Goal: Check status: Check status

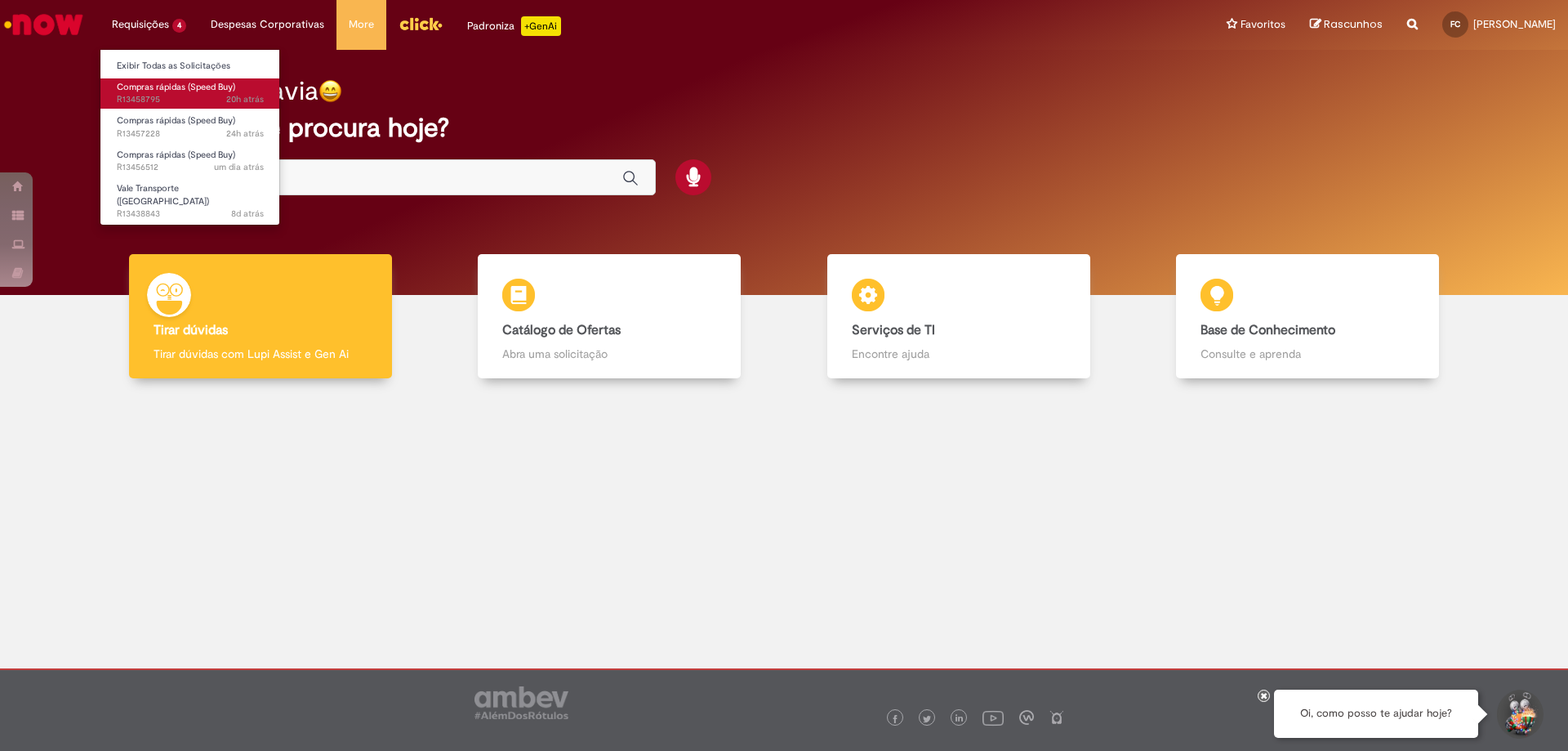
click at [186, 94] on span "20h atrás 20 horas atrás R13458795" at bounding box center [191, 100] width 147 height 13
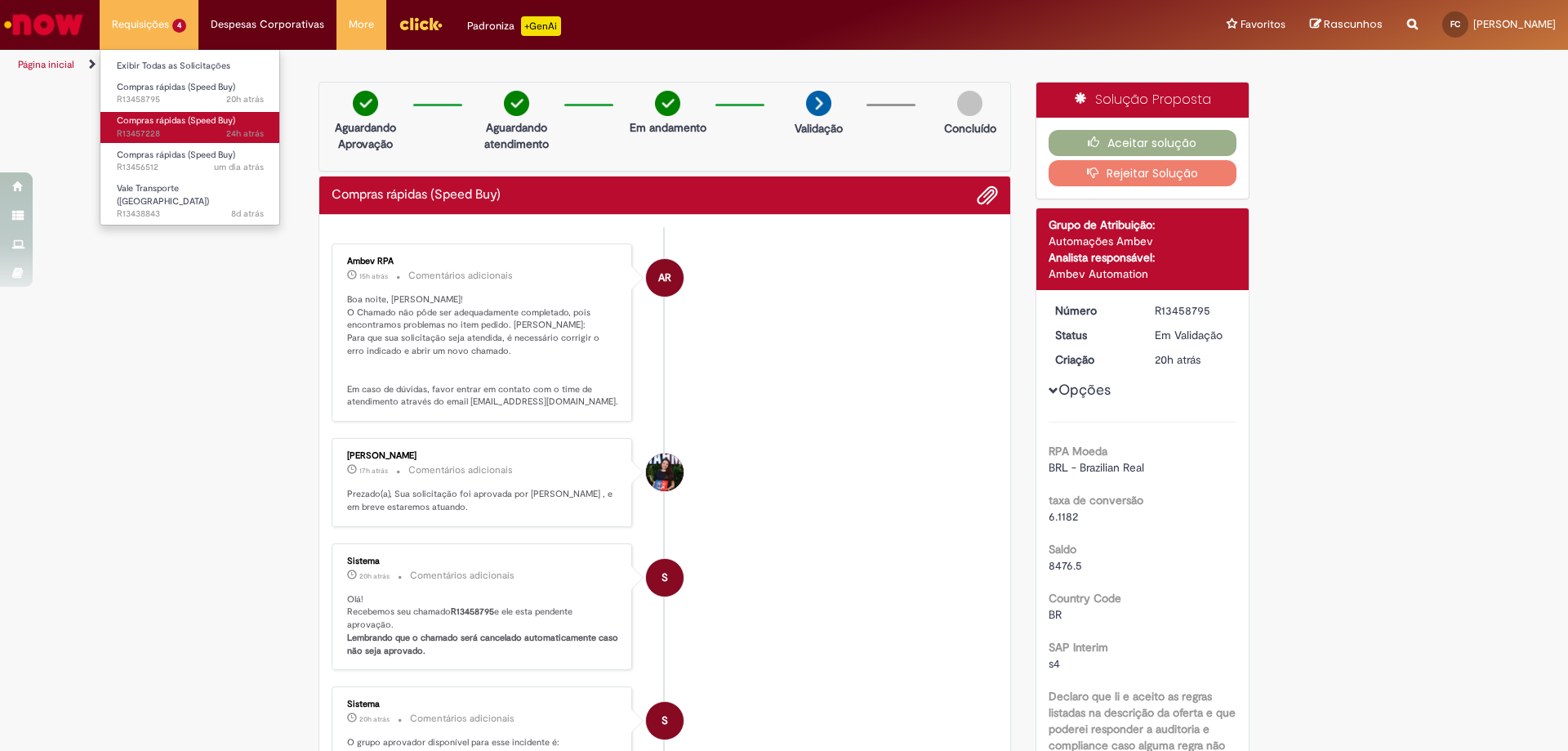
click at [210, 128] on span "24h atrás 24 horas atrás R13457228" at bounding box center [191, 134] width 147 height 13
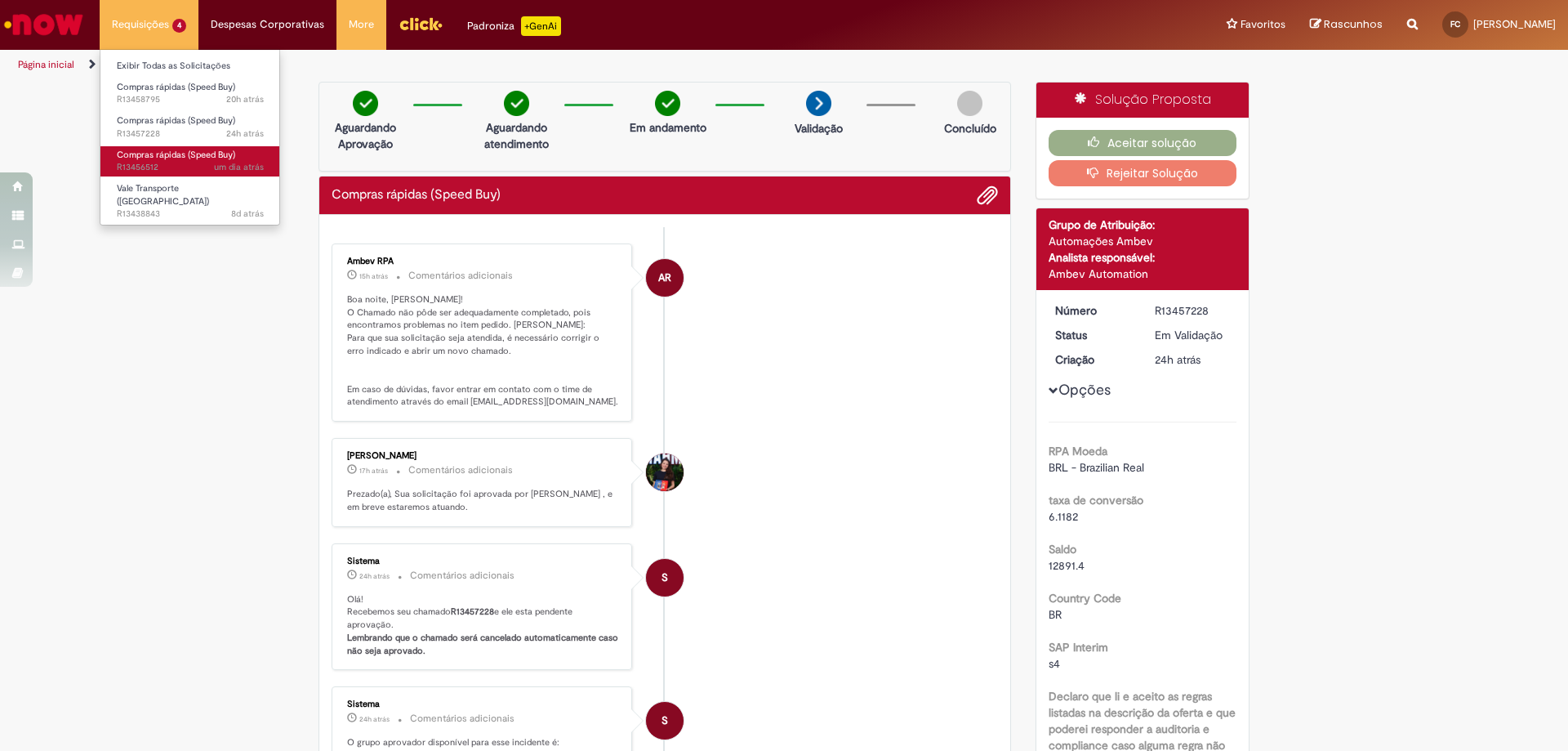
click at [224, 170] on span "um dia atrás" at bounding box center [239, 167] width 50 height 12
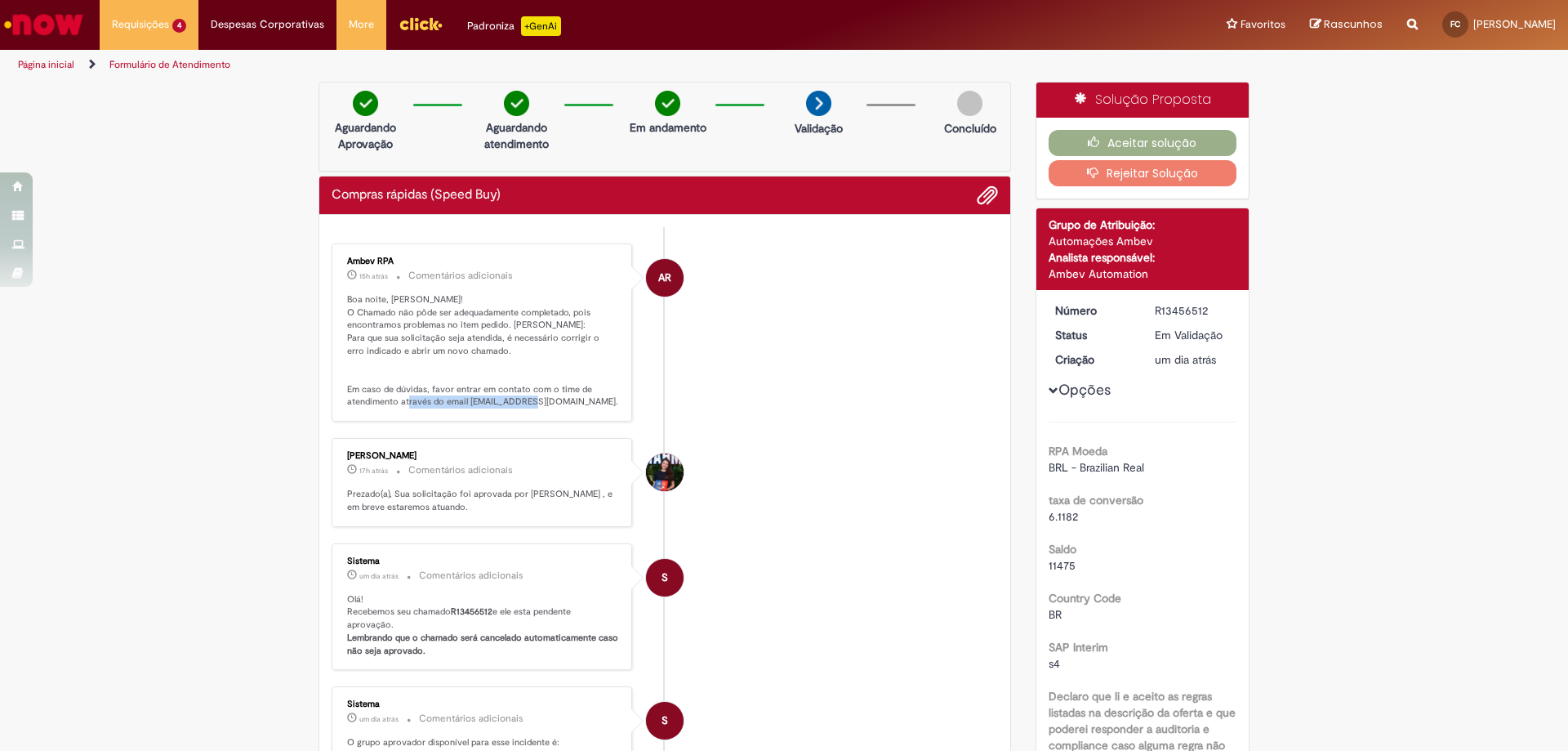
drag, startPoint x: 461, startPoint y: 403, endPoint x: 596, endPoint y: 401, distance: 135.0
click at [596, 401] on p "Boa noite, [PERSON_NAME]! O Chamado não pôde ser adequadamente completado, pois…" at bounding box center [483, 350] width 272 height 115
copy p "[EMAIL_ADDRESS][DOMAIN_NAME]."
click at [158, 23] on li "Requisições 4 Exibir Todas as Solicitações Compras rápidas (Speed Buy) 20h atrá…" at bounding box center [149, 25] width 99 height 49
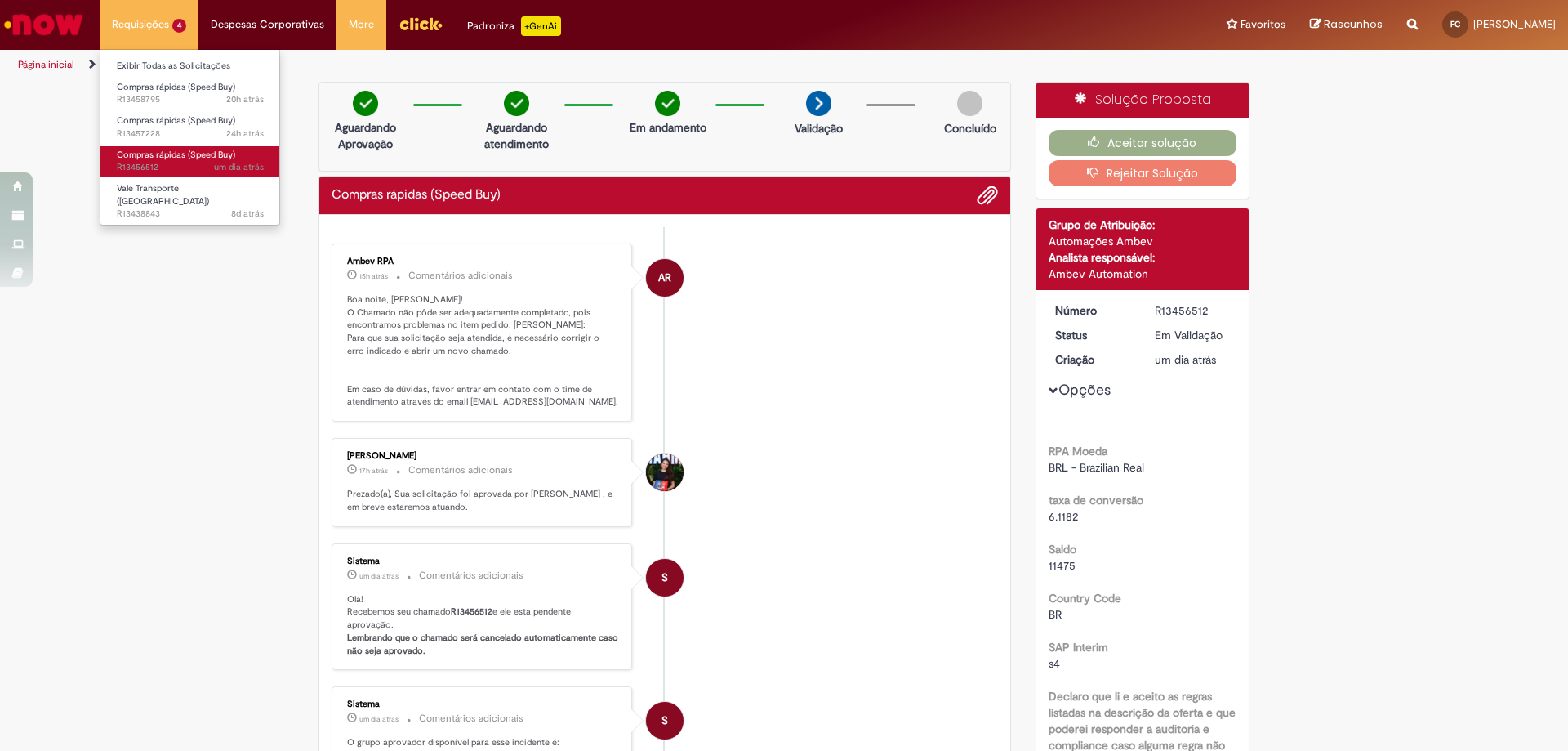
click at [164, 150] on span "Compras rápidas (Speed Buy)" at bounding box center [176, 155] width 119 height 12
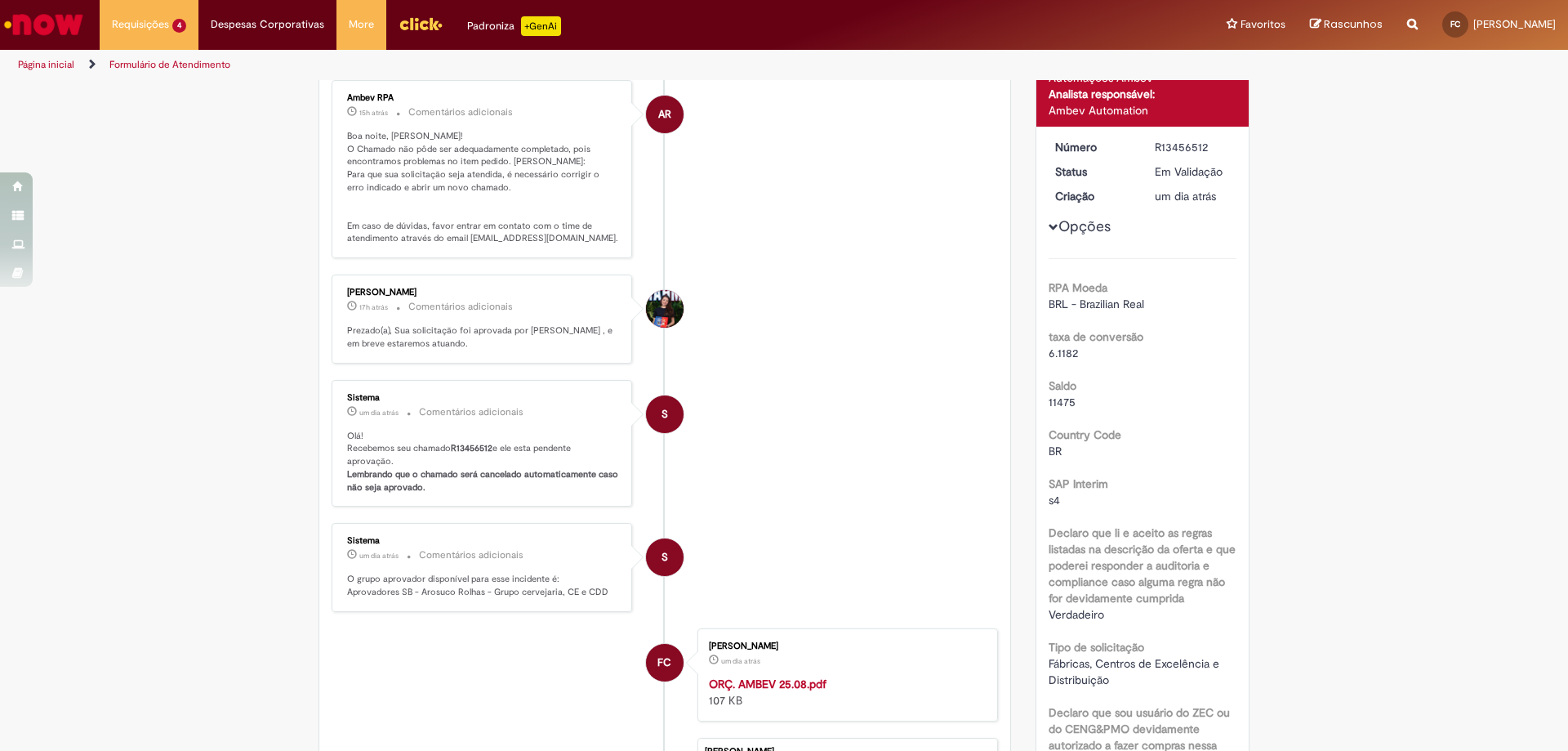
scroll to position [82, 0]
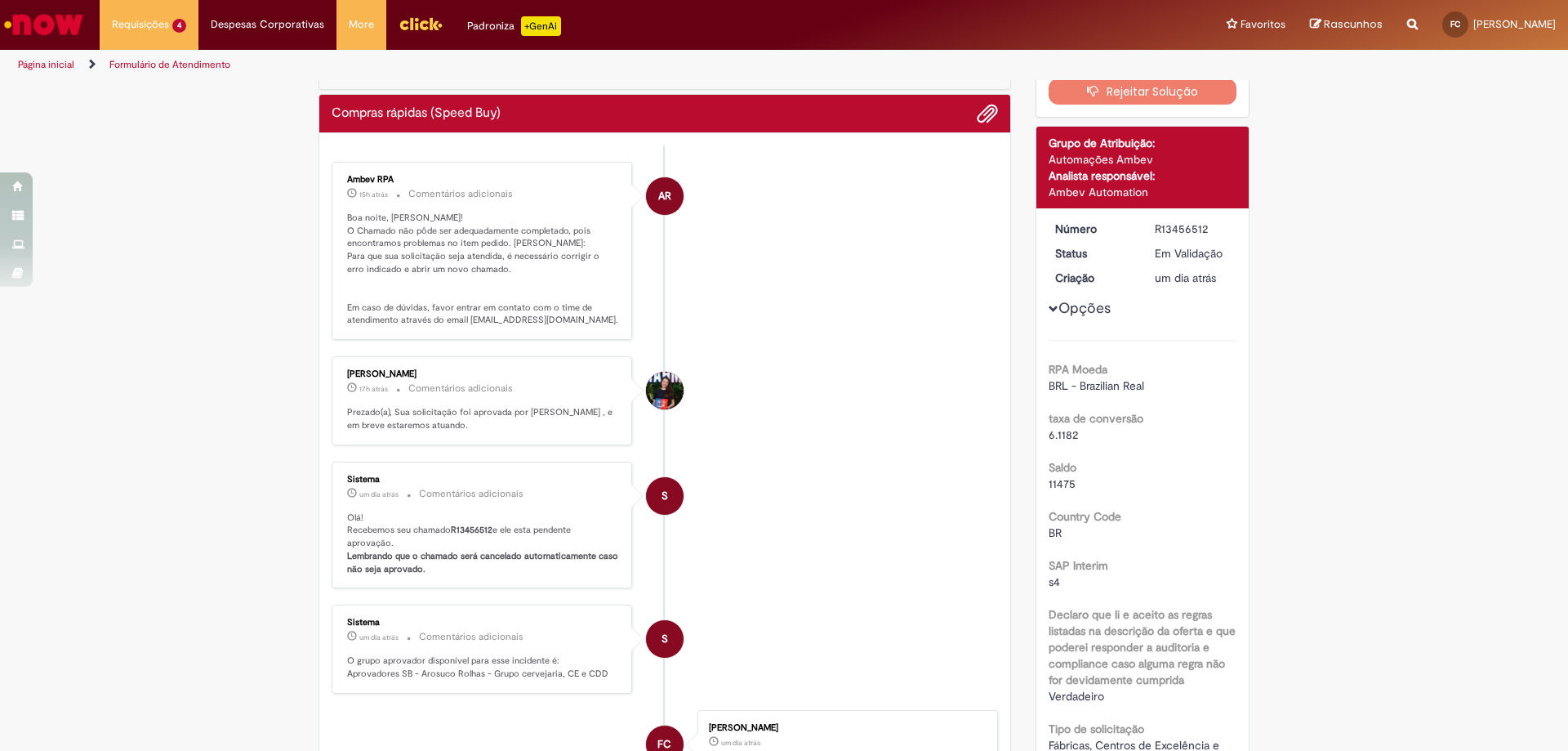
drag, startPoint x: 463, startPoint y: 746, endPoint x: 458, endPoint y: 753, distance: 8.6
click at [458, 750] on html "Pular para o conteúdo da página Requisições 4 Exibir Todas as Solicitações Comp…" at bounding box center [784, 376] width 1568 height 751
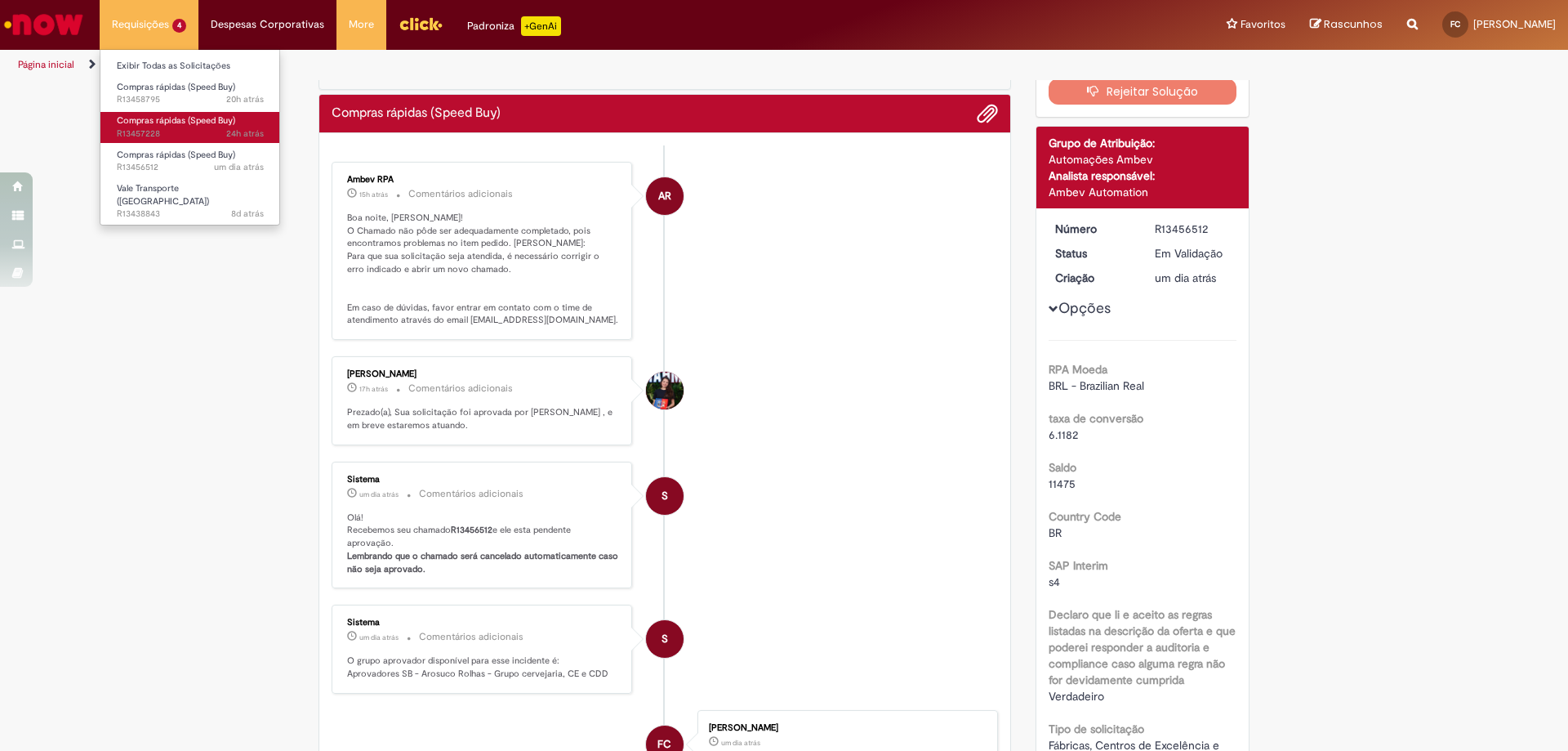
click at [198, 134] on span "24h atrás 24 horas atrás R13457228" at bounding box center [191, 134] width 147 height 13
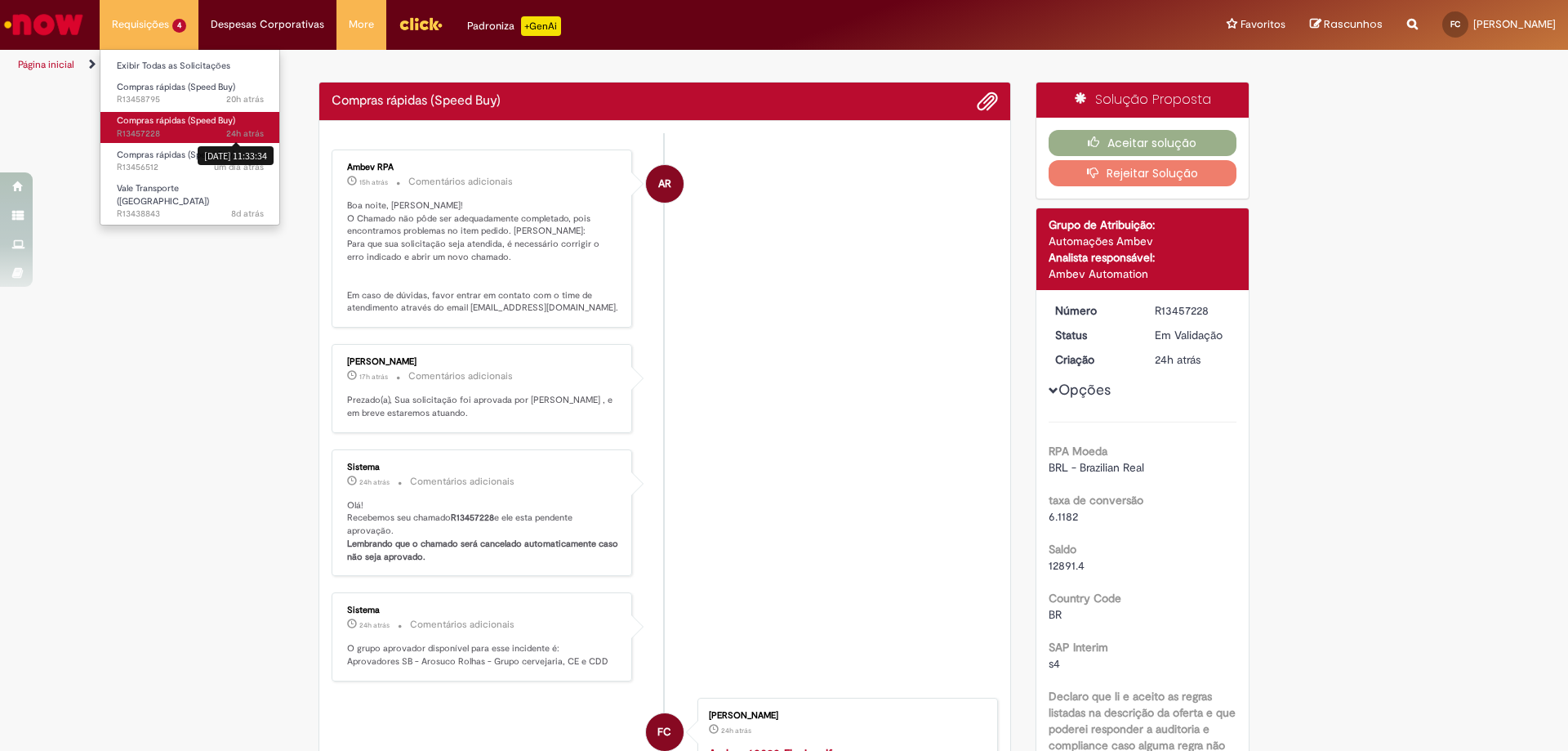
click at [266, 132] on link "Compras rápidas (Speed Buy) 24h atrás 24 horas atrás [DATE] 11:33:34 R13457228" at bounding box center [191, 127] width 180 height 30
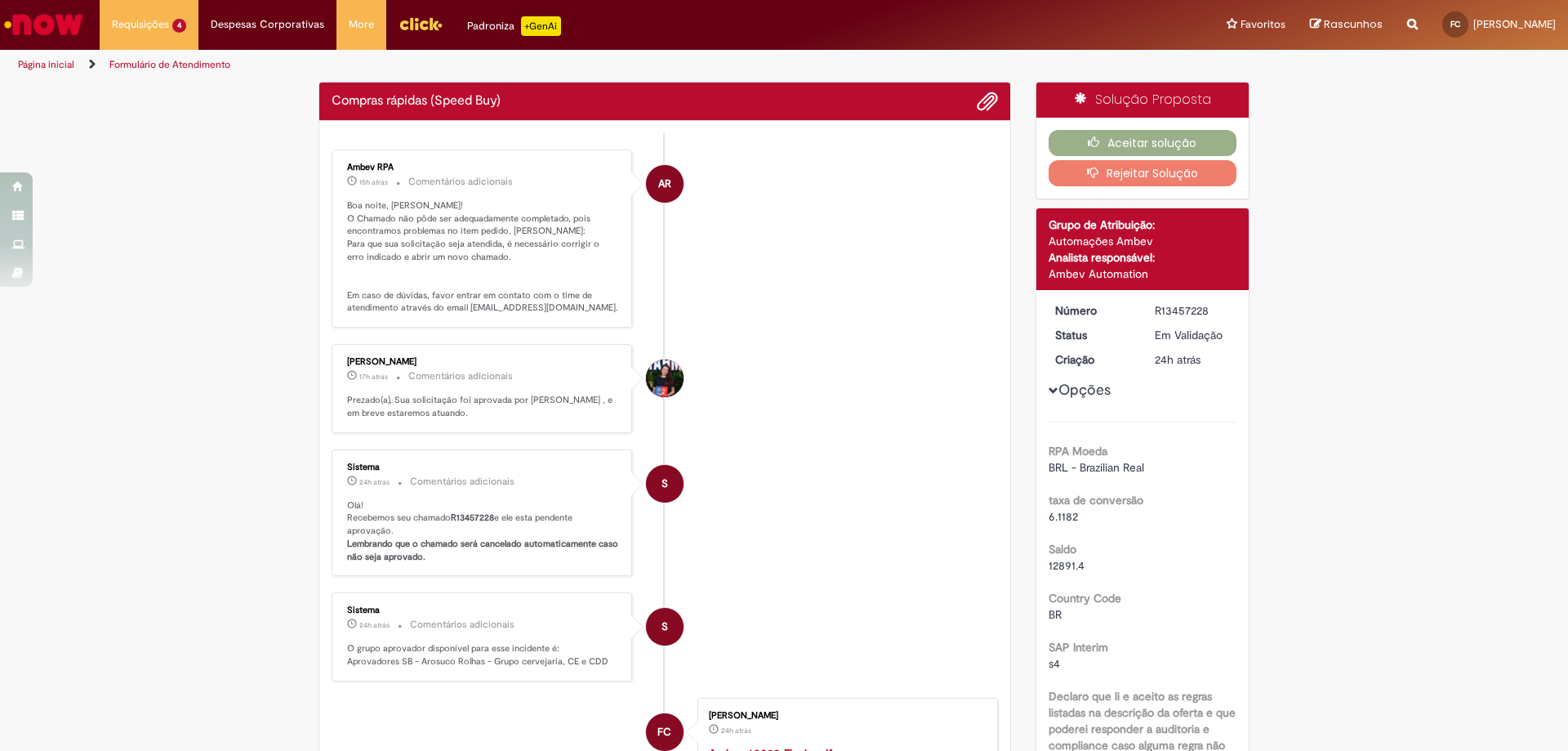
click at [876, 461] on li "S Sistema 24h atrás 24 horas atrás Comentários adicionais Olá! Recebemos seu ch…" at bounding box center [664, 513] width 667 height 128
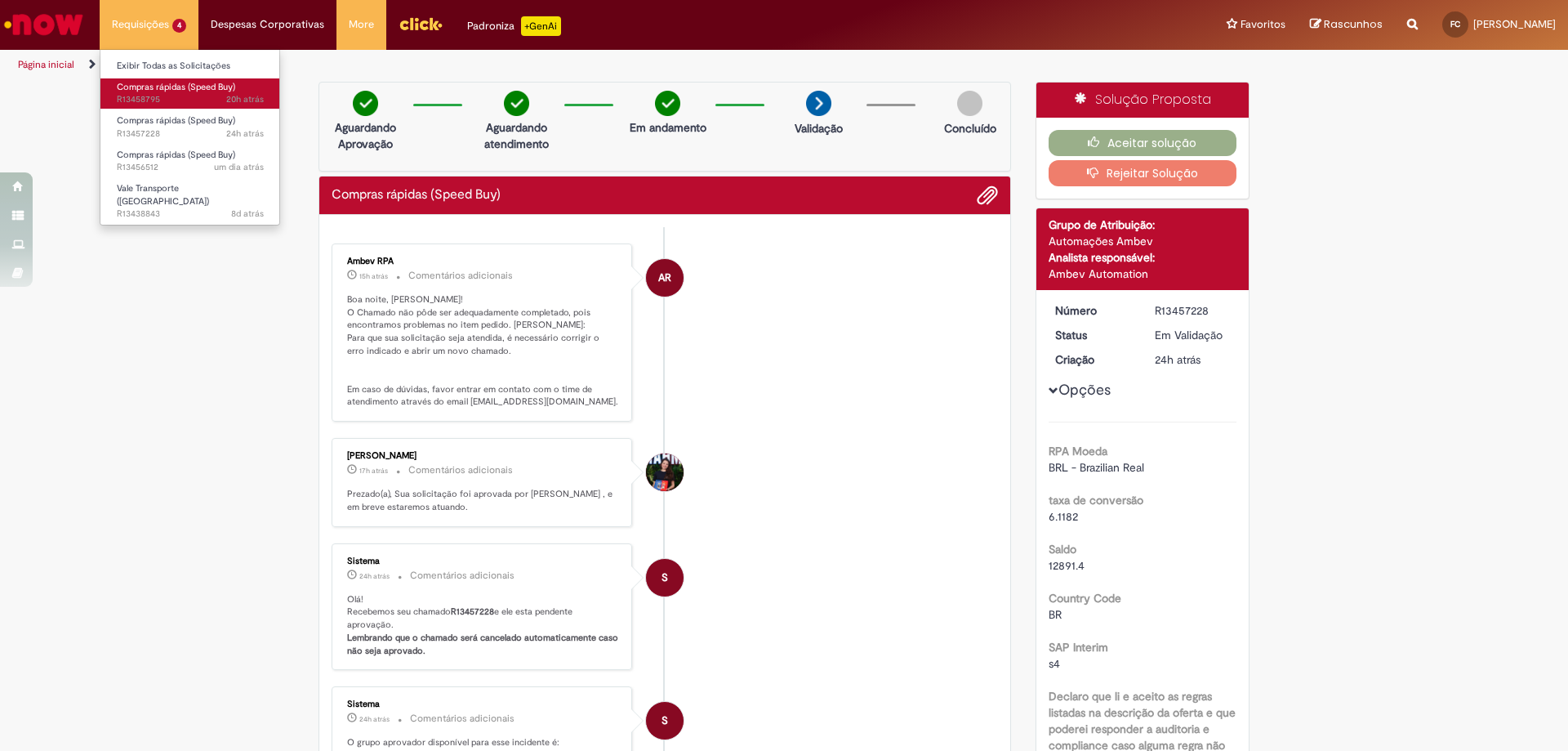
click at [170, 89] on span "Compras rápidas (Speed Buy)" at bounding box center [176, 87] width 119 height 12
